Goal: Task Accomplishment & Management: Complete application form

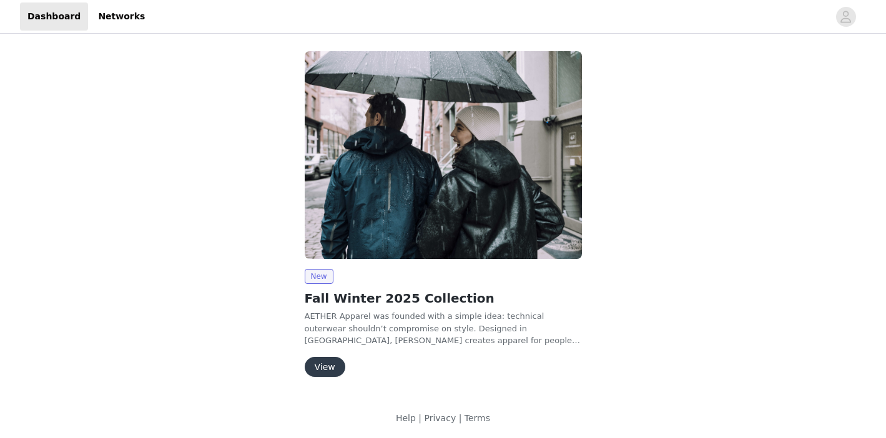
scroll to position [1, 0]
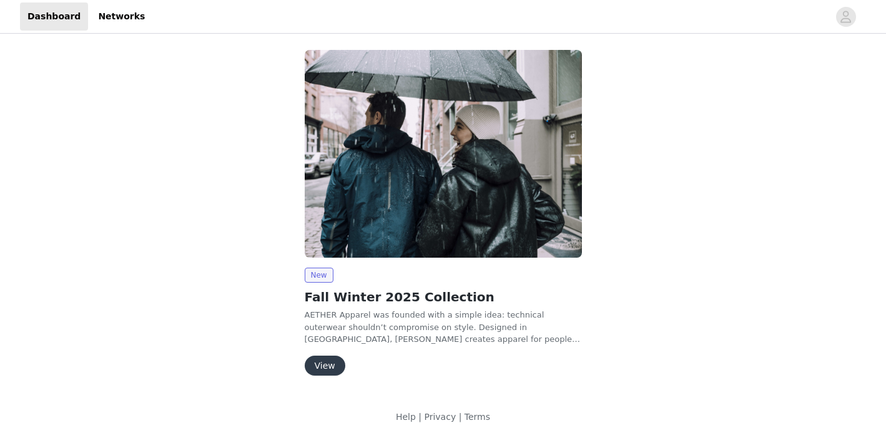
click at [323, 365] on button "View" at bounding box center [325, 366] width 41 height 20
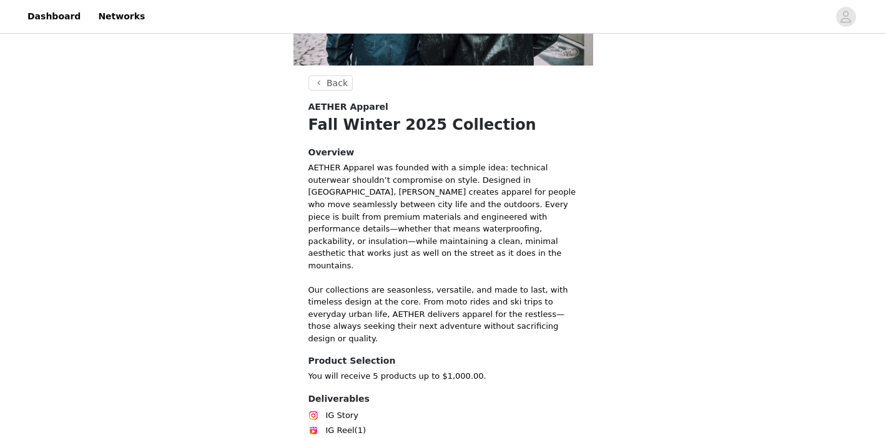
scroll to position [268, 0]
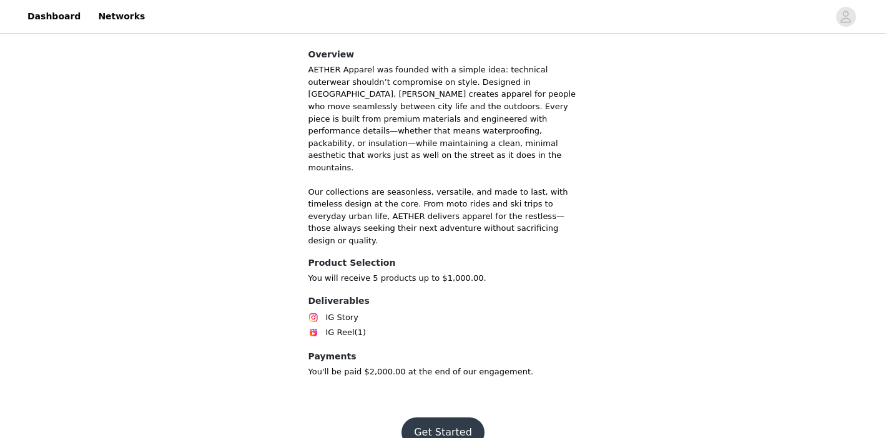
click at [441, 418] on button "Get Started" at bounding box center [442, 433] width 83 height 30
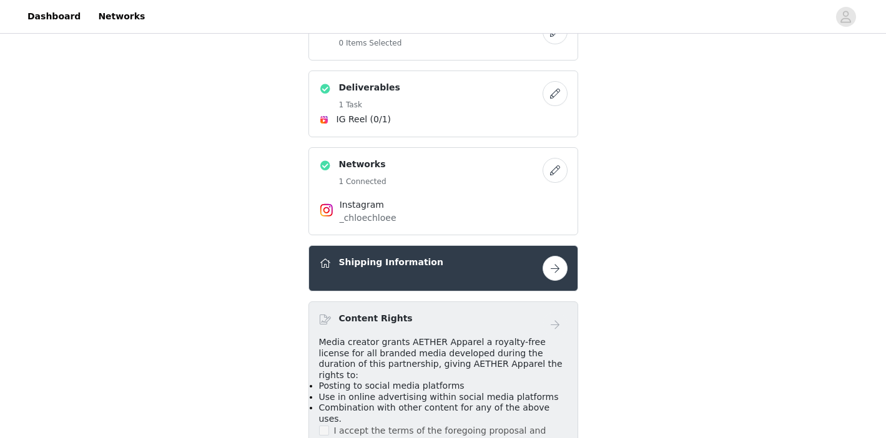
scroll to position [458, 0]
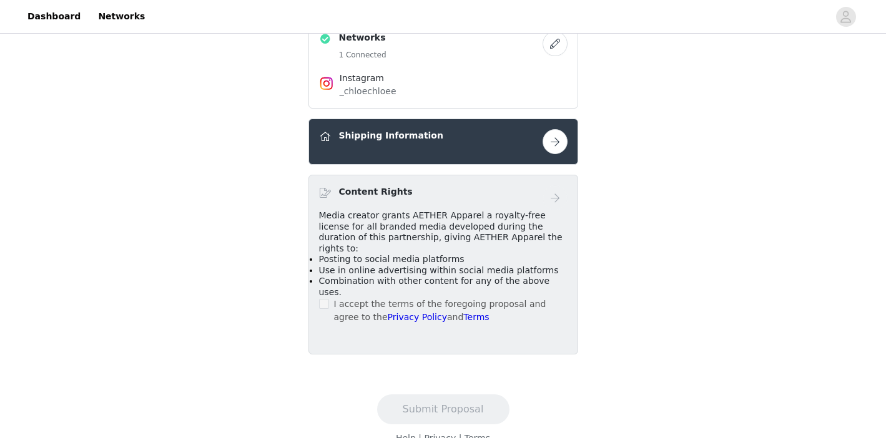
click at [325, 299] on span at bounding box center [324, 304] width 10 height 10
click at [560, 144] on button "button" at bounding box center [554, 141] width 25 height 25
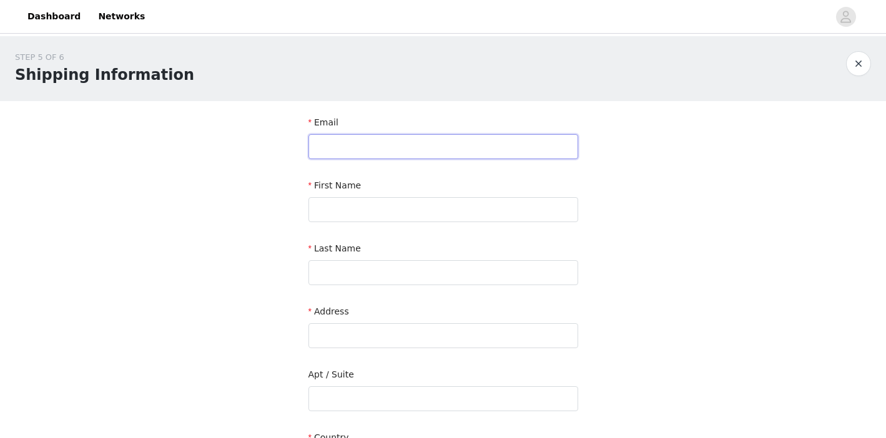
click at [330, 147] on input "text" at bounding box center [443, 146] width 270 height 25
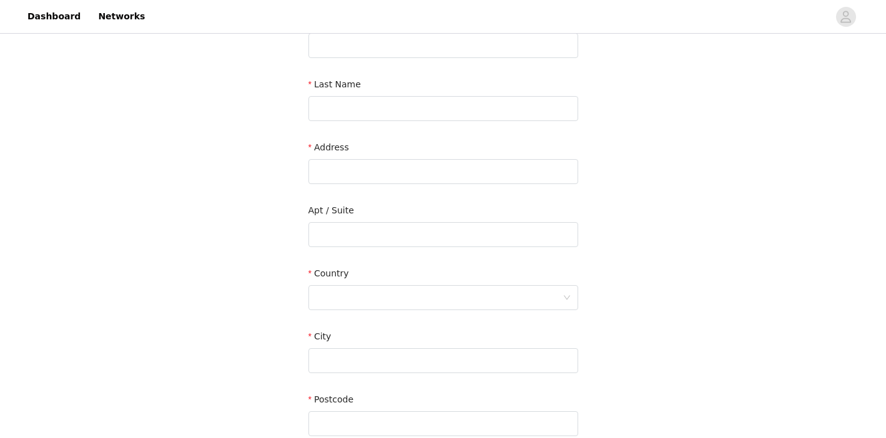
scroll to position [350, 0]
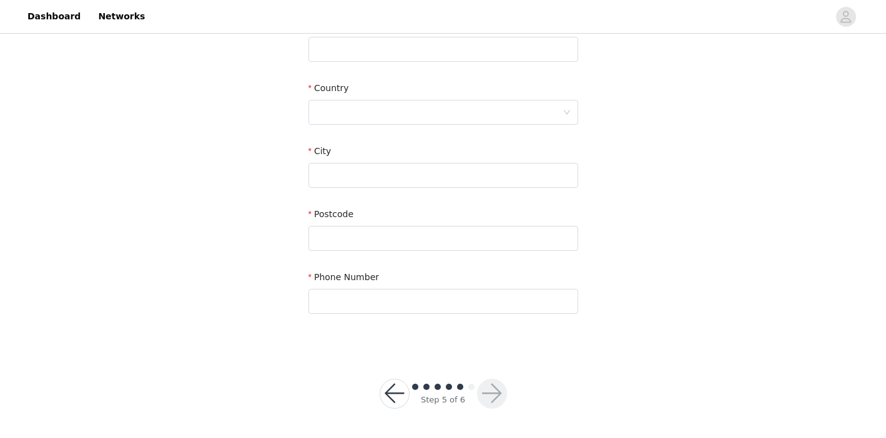
type input "[PERSON_NAME]"
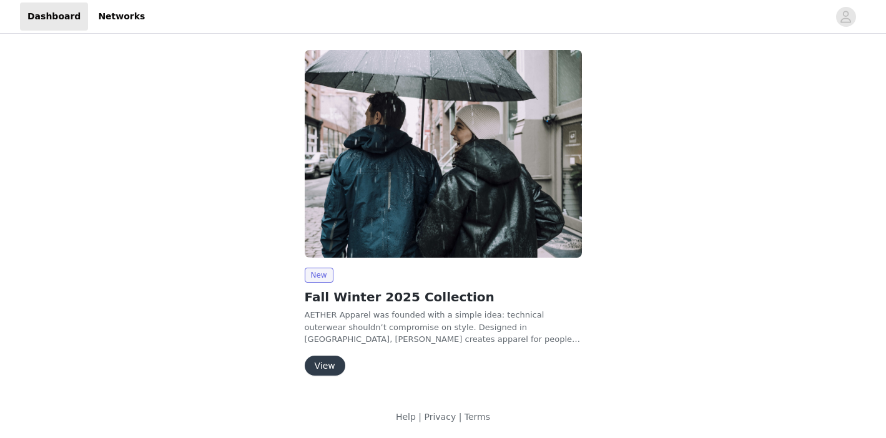
click at [317, 365] on button "View" at bounding box center [325, 366] width 41 height 20
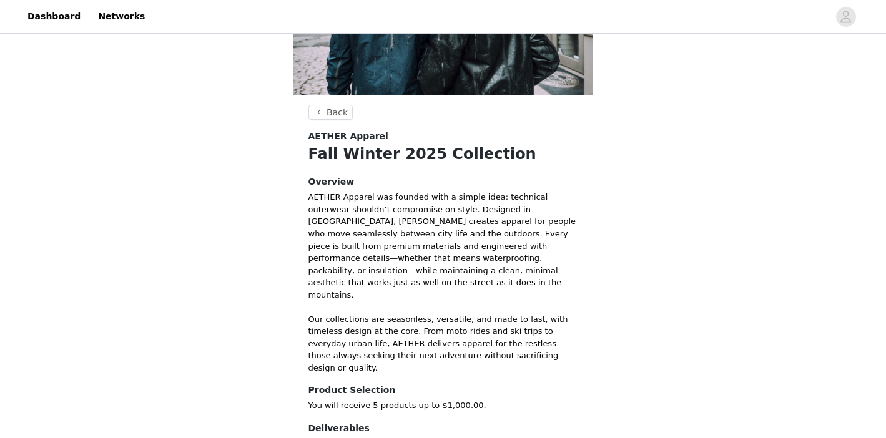
scroll to position [268, 0]
